Goal: Transaction & Acquisition: Register for event/course

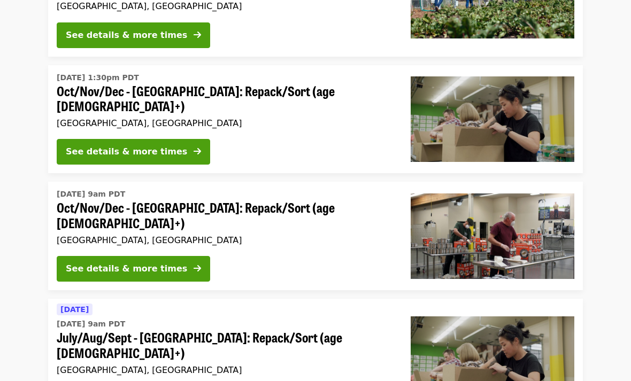
scroll to position [188, 0]
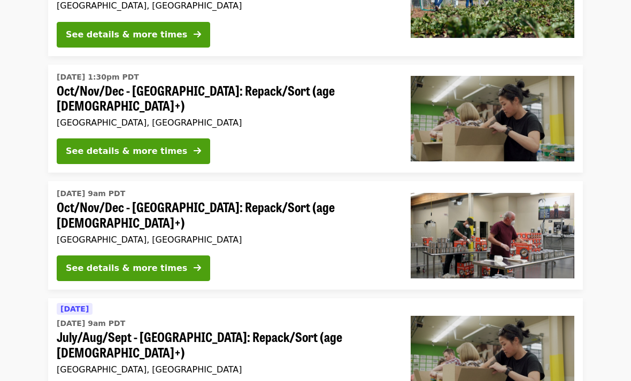
click at [70, 145] on div "See details & more times" at bounding box center [126, 151] width 121 height 13
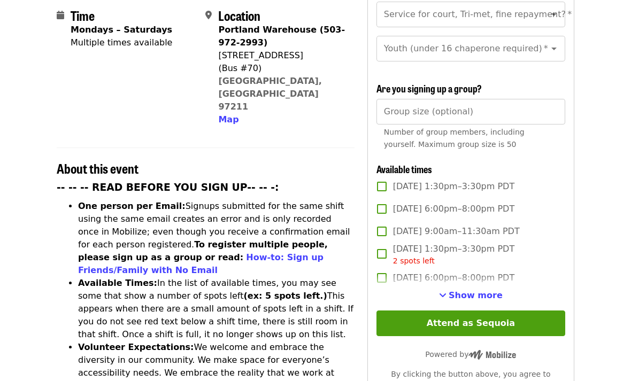
scroll to position [276, 0]
click at [490, 290] on span "Show more" at bounding box center [475, 295] width 54 height 10
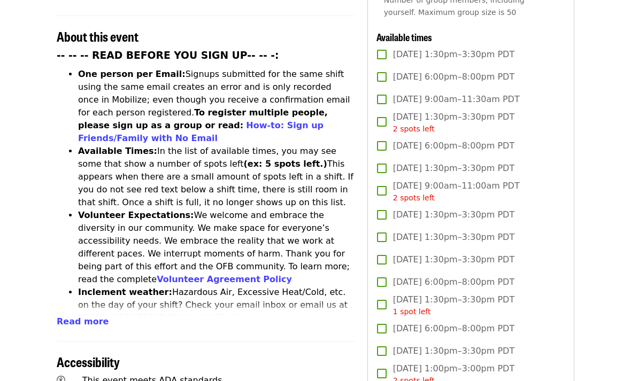
scroll to position [410, 0]
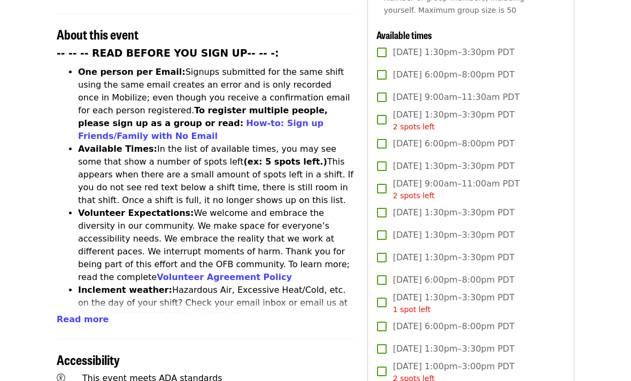
click at [459, 178] on span "[DATE] 9:00am–11:00am PDT 2 spots left" at bounding box center [456, 190] width 127 height 24
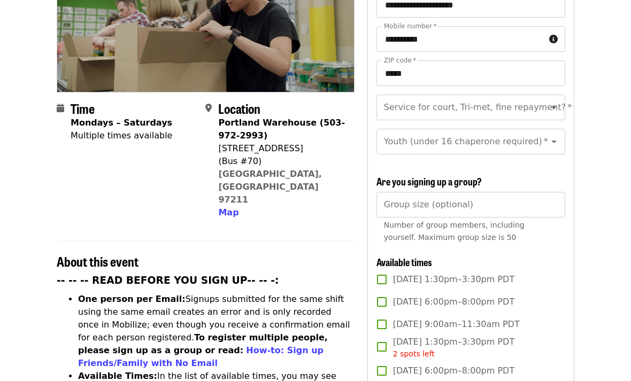
scroll to position [175, 0]
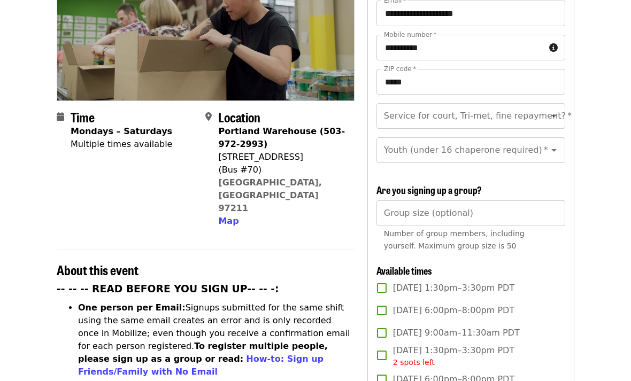
click at [559, 108] on div at bounding box center [546, 115] width 28 height 15
click at [472, 134] on li "No" at bounding box center [470, 125] width 189 height 19
type input "**"
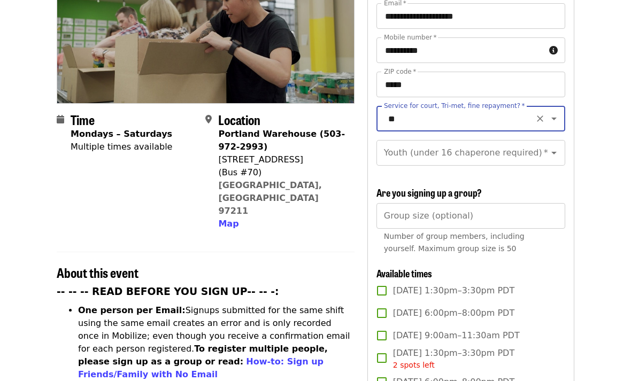
scroll to position [172, 0]
click at [495, 140] on div "Youth (under 16 chaperone required)   * Youth (under 16 chaperone required) *" at bounding box center [470, 153] width 189 height 26
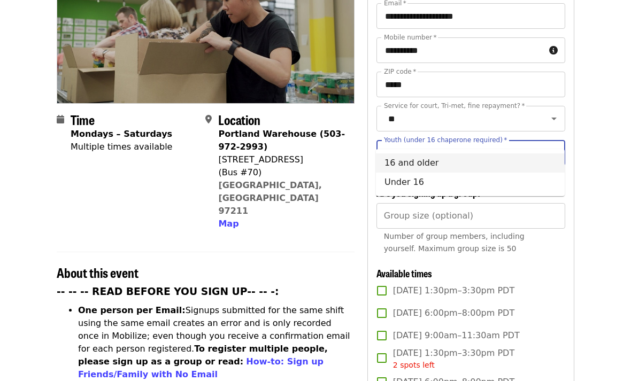
click at [452, 167] on li "16 and older" at bounding box center [470, 162] width 189 height 19
type input "**********"
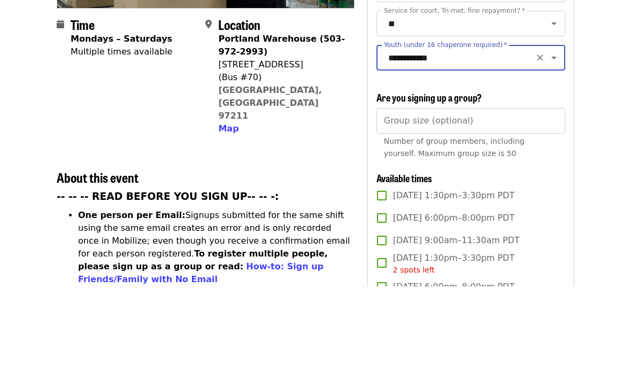
click at [507, 203] on input "Group size (optional)" at bounding box center [470, 216] width 189 height 26
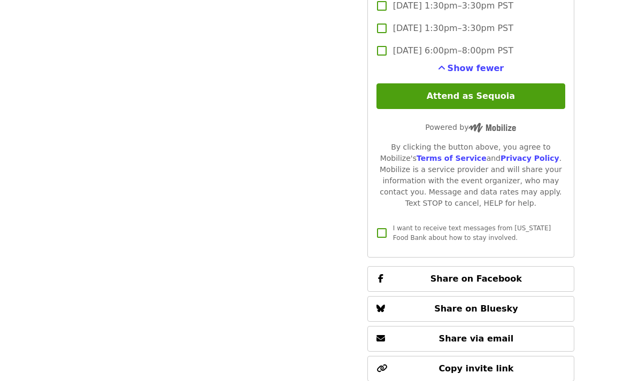
scroll to position [2881, 0]
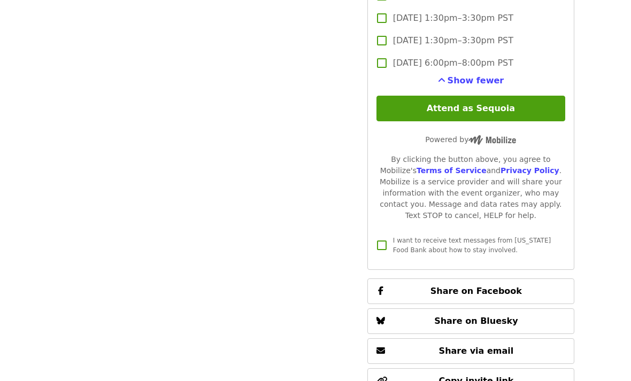
click at [517, 96] on button "Attend as Sequoia" at bounding box center [470, 109] width 189 height 26
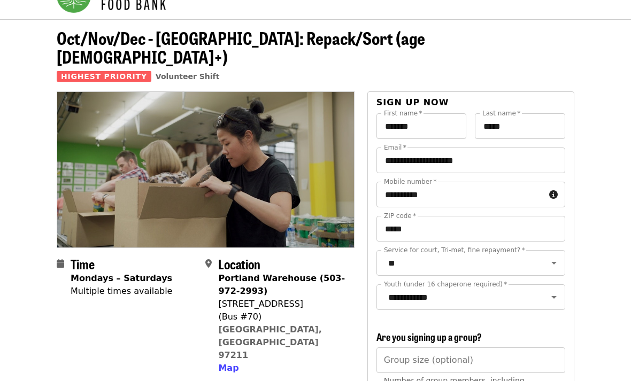
scroll to position [0, 0]
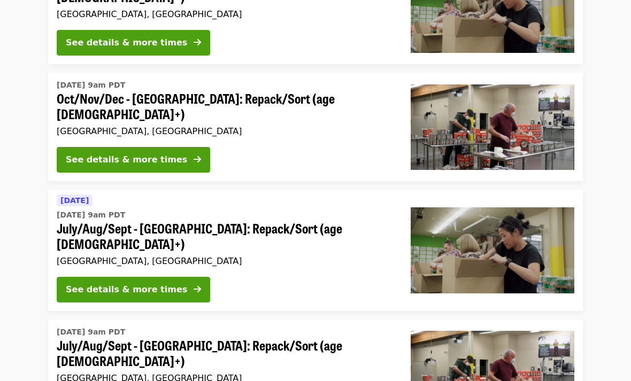
scroll to position [299, 0]
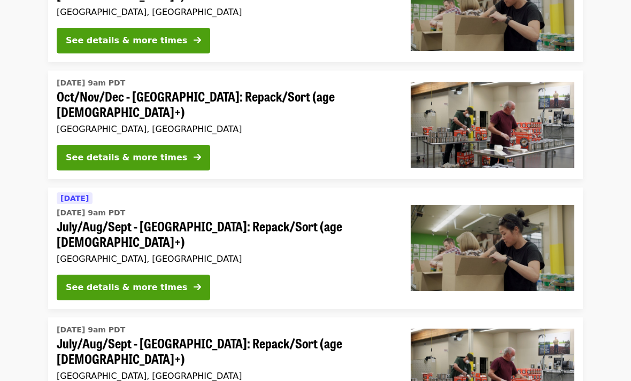
click at [96, 281] on div "See details & more times" at bounding box center [126, 287] width 121 height 13
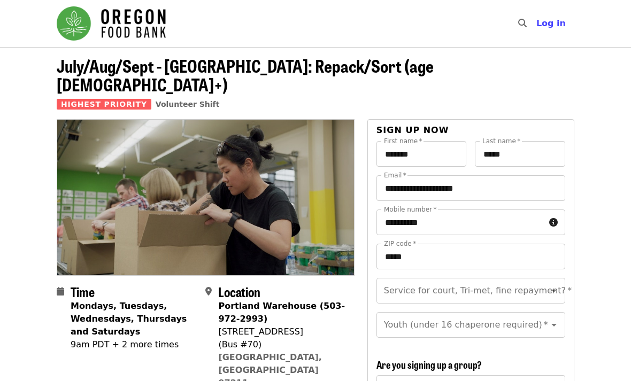
click at [558, 284] on icon "Open" at bounding box center [553, 290] width 13 height 13
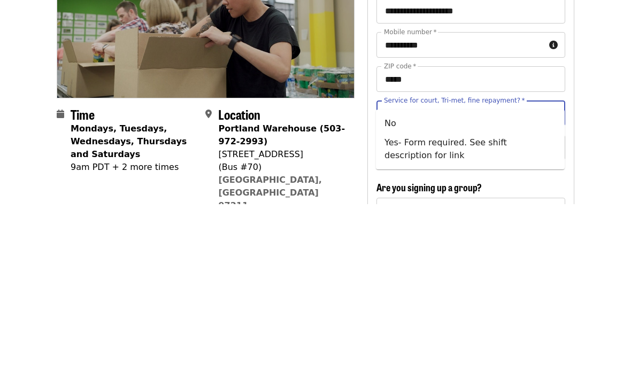
click at [447, 291] on li "No" at bounding box center [470, 300] width 189 height 19
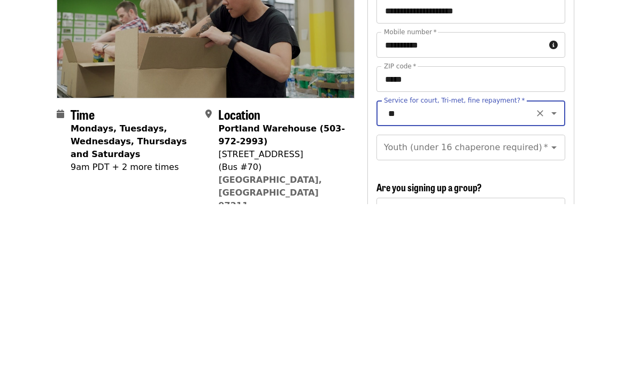
type input "**"
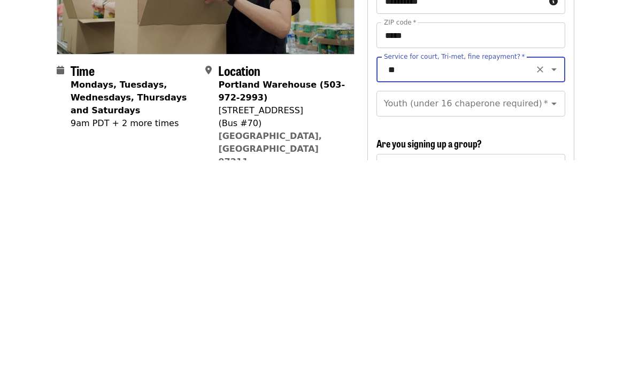
click at [525, 312] on div "Youth (under 16 chaperone required)   * Youth (under 16 chaperone required) *" at bounding box center [470, 325] width 189 height 26
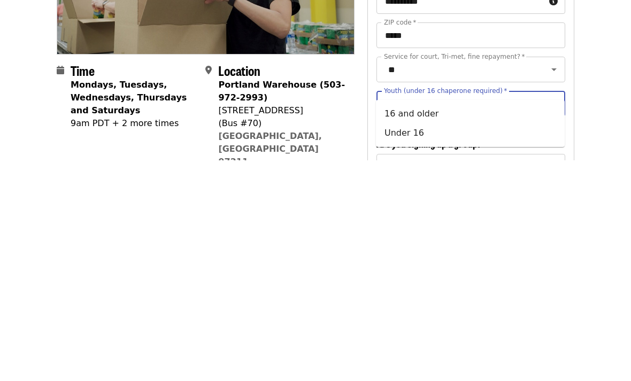
click at [508, 325] on li "16 and older" at bounding box center [470, 334] width 189 height 19
type input "**********"
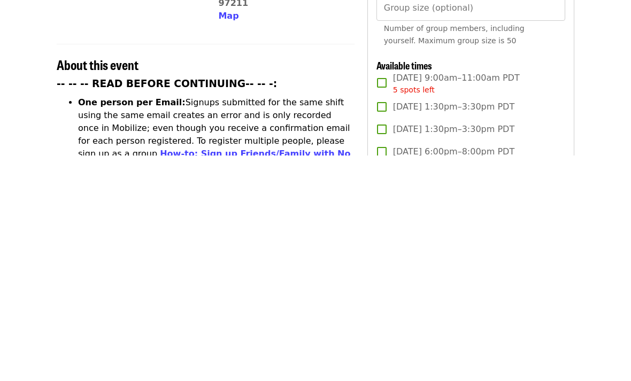
scroll to position [157, 0]
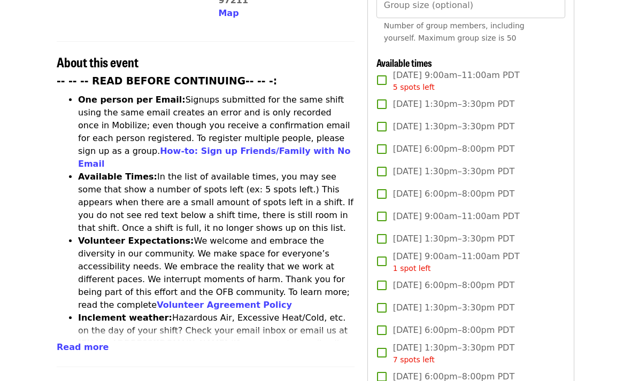
click at [499, 69] on span "[DATE] 9:00am–11:00am PDT 5 spots left" at bounding box center [456, 81] width 127 height 24
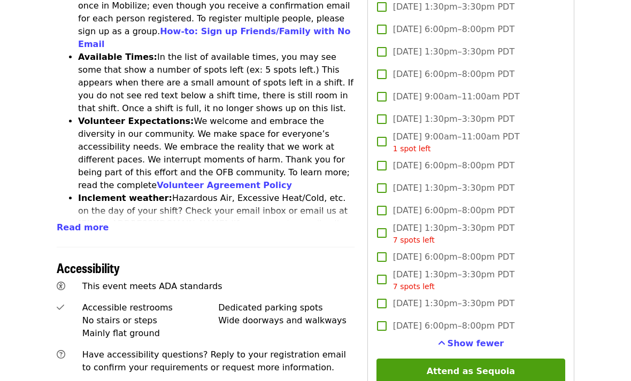
scroll to position [504, 0]
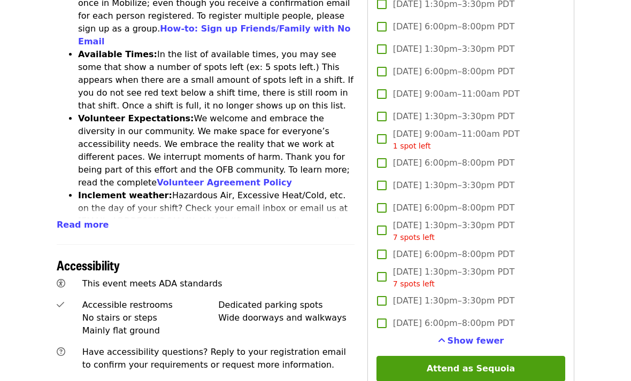
click at [507, 356] on button "Attend as Sequoia" at bounding box center [470, 369] width 189 height 26
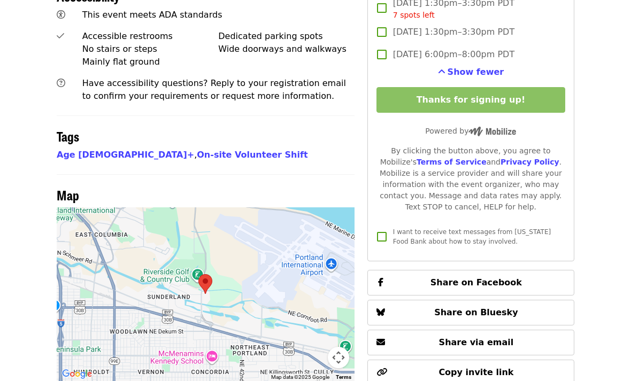
scroll to position [770, 0]
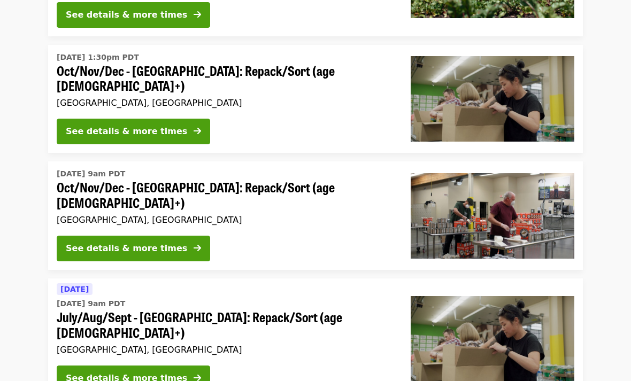
scroll to position [232, 0]
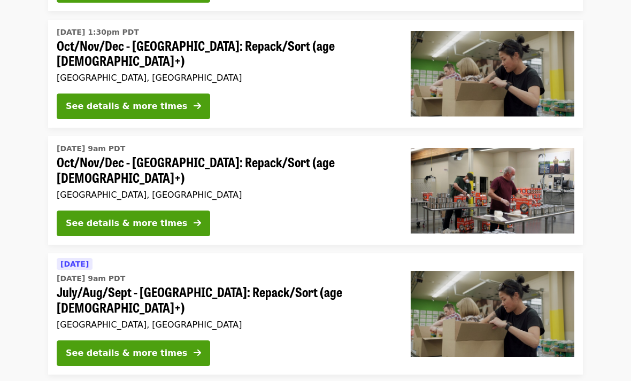
click at [141, 347] on div "See details & more times" at bounding box center [126, 353] width 121 height 13
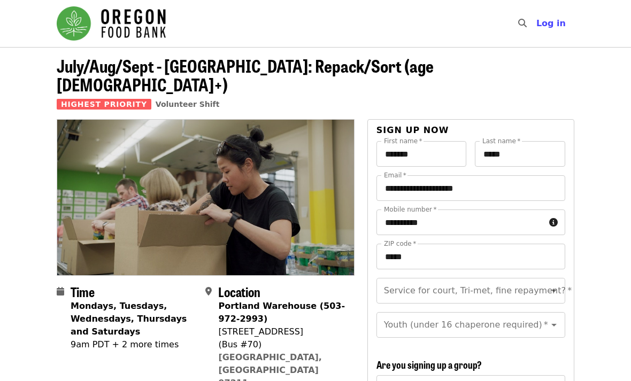
click at [545, 283] on button "Clear" at bounding box center [539, 290] width 15 height 15
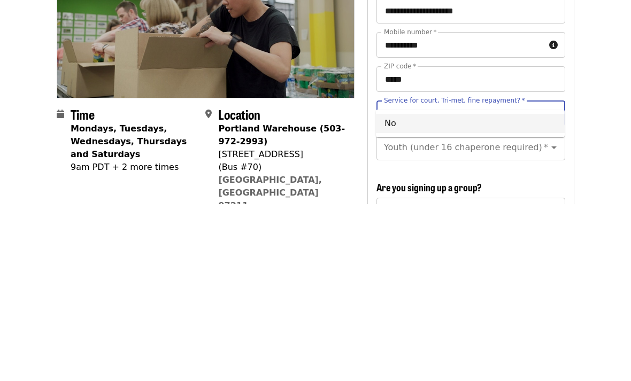
click at [438, 291] on li "No" at bounding box center [470, 300] width 189 height 19
type input "**"
click at [438, 312] on div "Youth (under 16 chaperone required)   * Youth (under 16 chaperone required) *" at bounding box center [470, 325] width 189 height 26
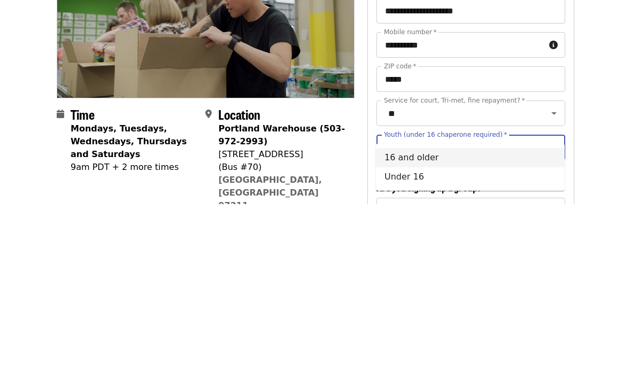
click at [432, 325] on li "16 and older" at bounding box center [470, 334] width 189 height 19
type input "**********"
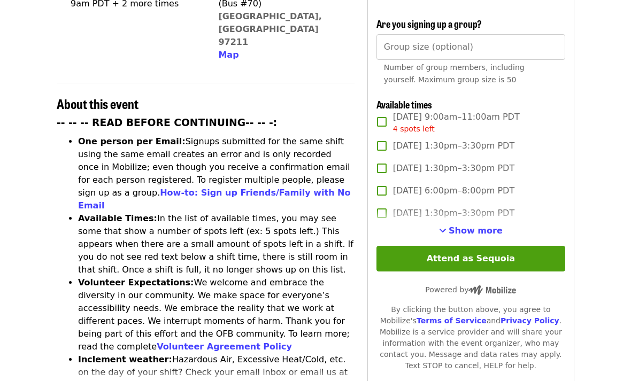
scroll to position [340, 0]
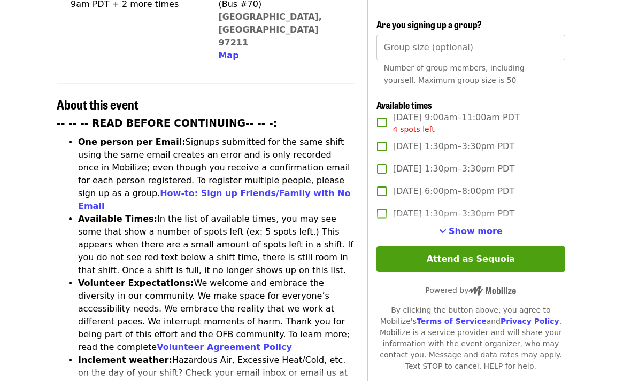
click at [478, 226] on span "Show more" at bounding box center [475, 231] width 54 height 10
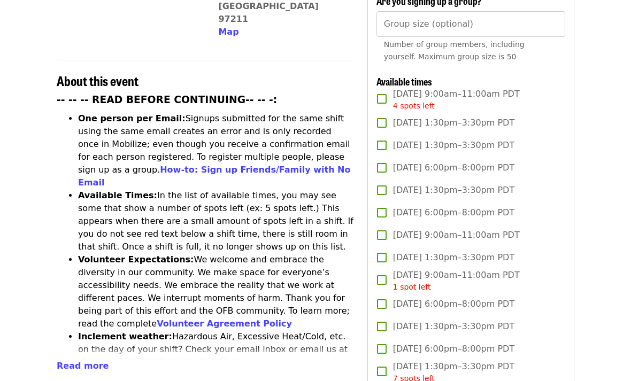
scroll to position [363, 0]
click at [462, 101] on div "4 spots left" at bounding box center [456, 106] width 127 height 11
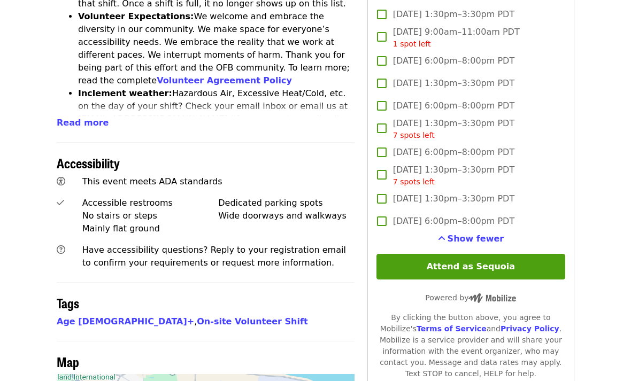
scroll to position [606, 0]
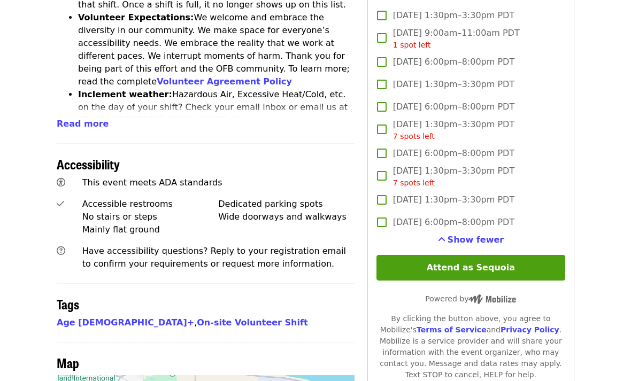
click at [499, 255] on button "Attend as Sequoia" at bounding box center [470, 268] width 189 height 26
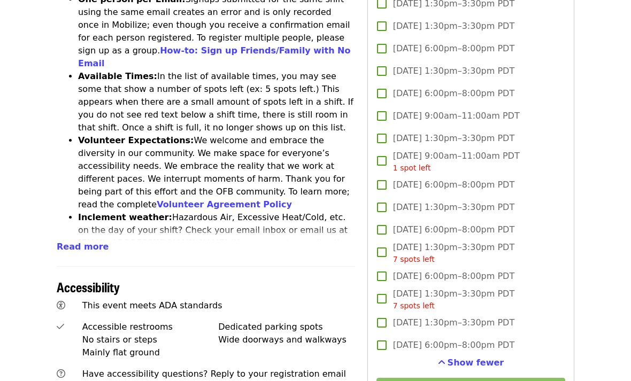
scroll to position [483, 0]
